Goal: Task Accomplishment & Management: Complete application form

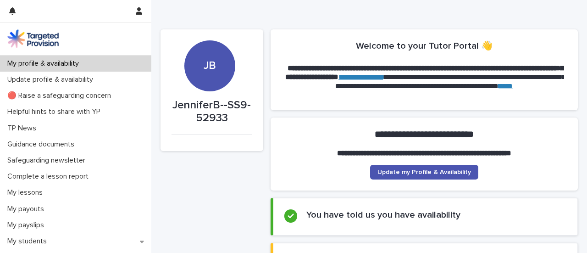
scroll to position [132, 0]
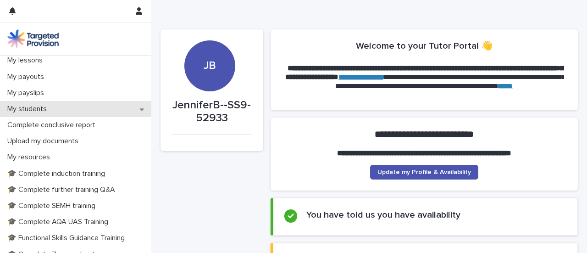
click at [68, 110] on div "My students" at bounding box center [75, 109] width 151 height 16
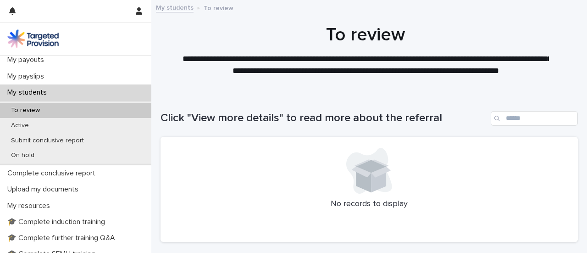
scroll to position [150, 0]
click at [120, 116] on div "To review" at bounding box center [75, 109] width 151 height 15
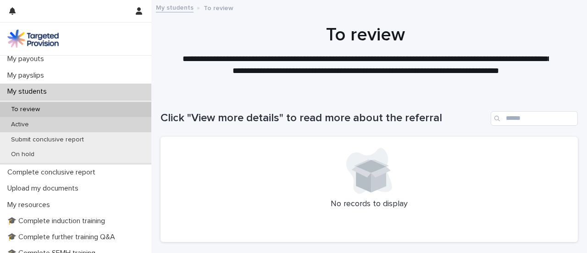
click at [80, 121] on div "Active" at bounding box center [75, 124] width 151 height 15
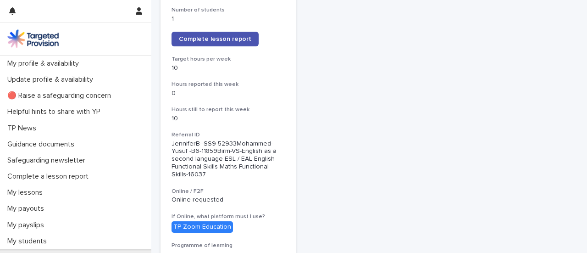
scroll to position [183, 0]
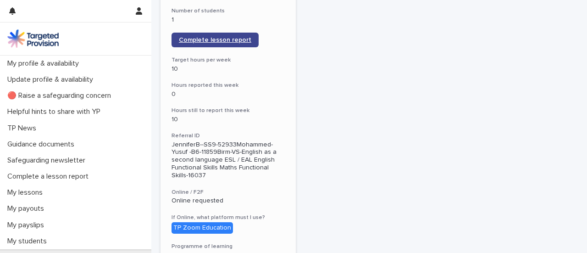
click at [216, 39] on span "Complete lesson report" at bounding box center [215, 40] width 72 height 6
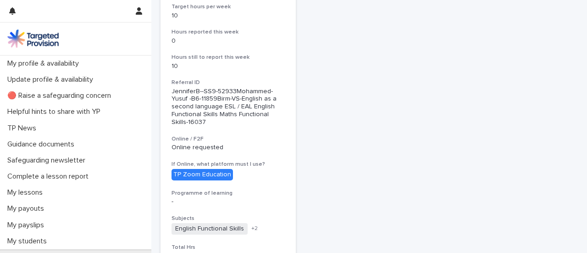
scroll to position [235, 0]
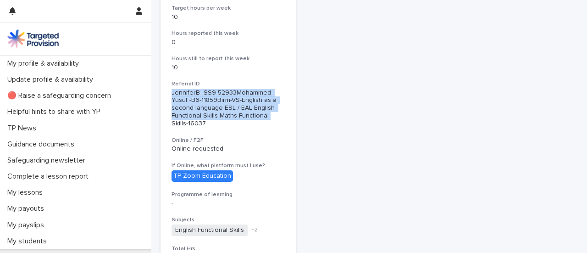
drag, startPoint x: 573, startPoint y: 117, endPoint x: 568, endPoint y: 77, distance: 40.2
click at [568, 77] on div "Loading... Saving… Loading... Saving… Click "View more details" to read more ab…" at bounding box center [369, 234] width 427 height 752
click at [286, 37] on div "Mohammed-Yusuf Haroun View more details Number of students 1 Complete lesson re…" at bounding box center [228, 233] width 135 height 662
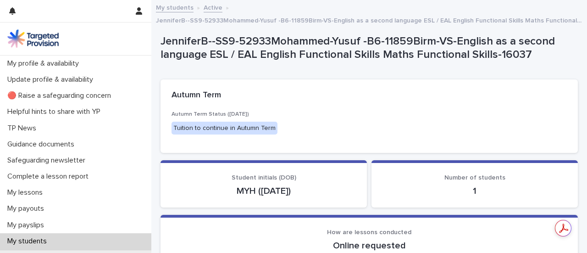
click at [420, 252] on section "How are lessons conducted Online requested" at bounding box center [369, 238] width 417 height 47
